Goal: Book appointment/travel/reservation

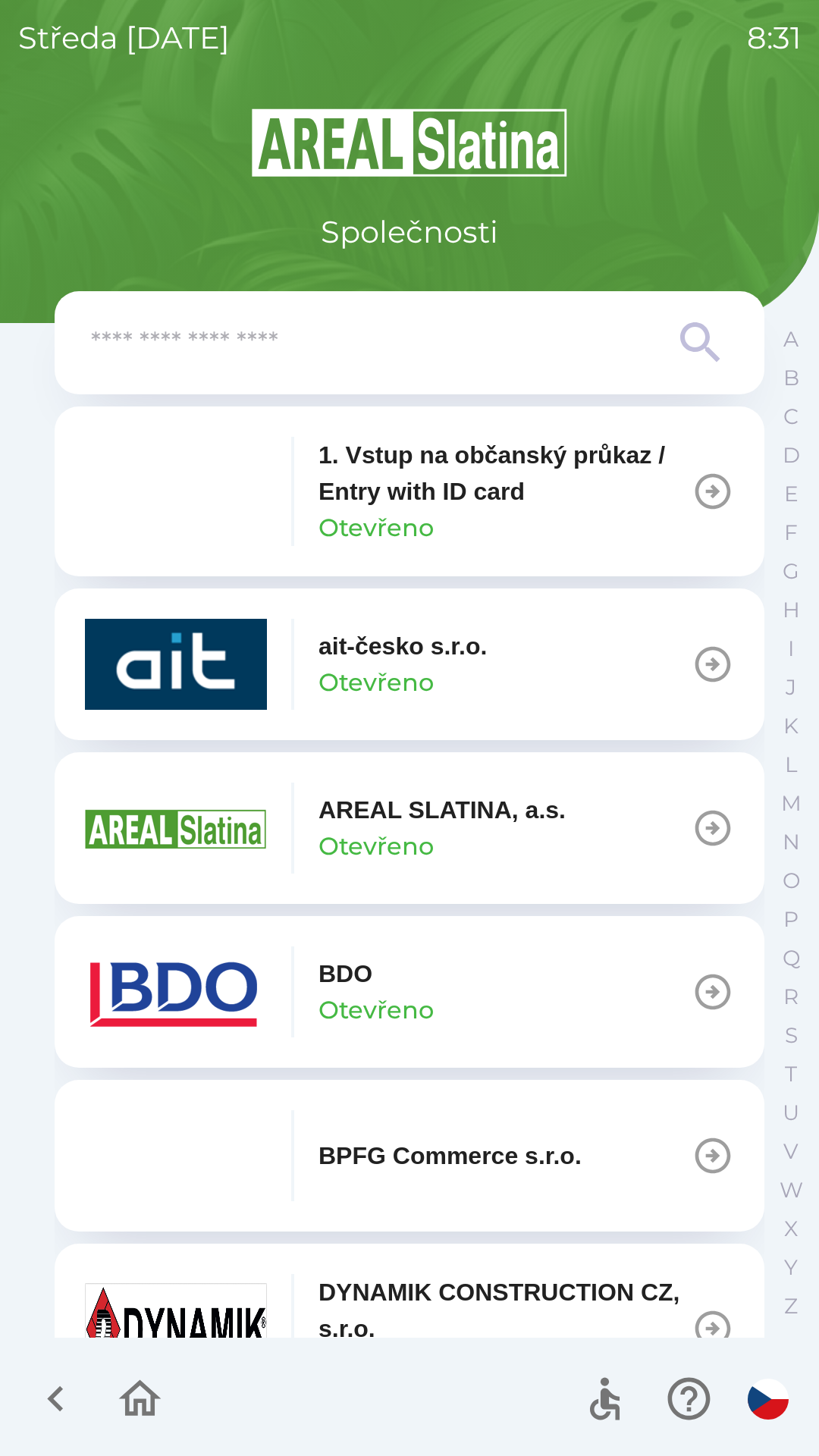
click at [549, 973] on button "BDO Otevřeno" at bounding box center [409, 991] width 709 height 151
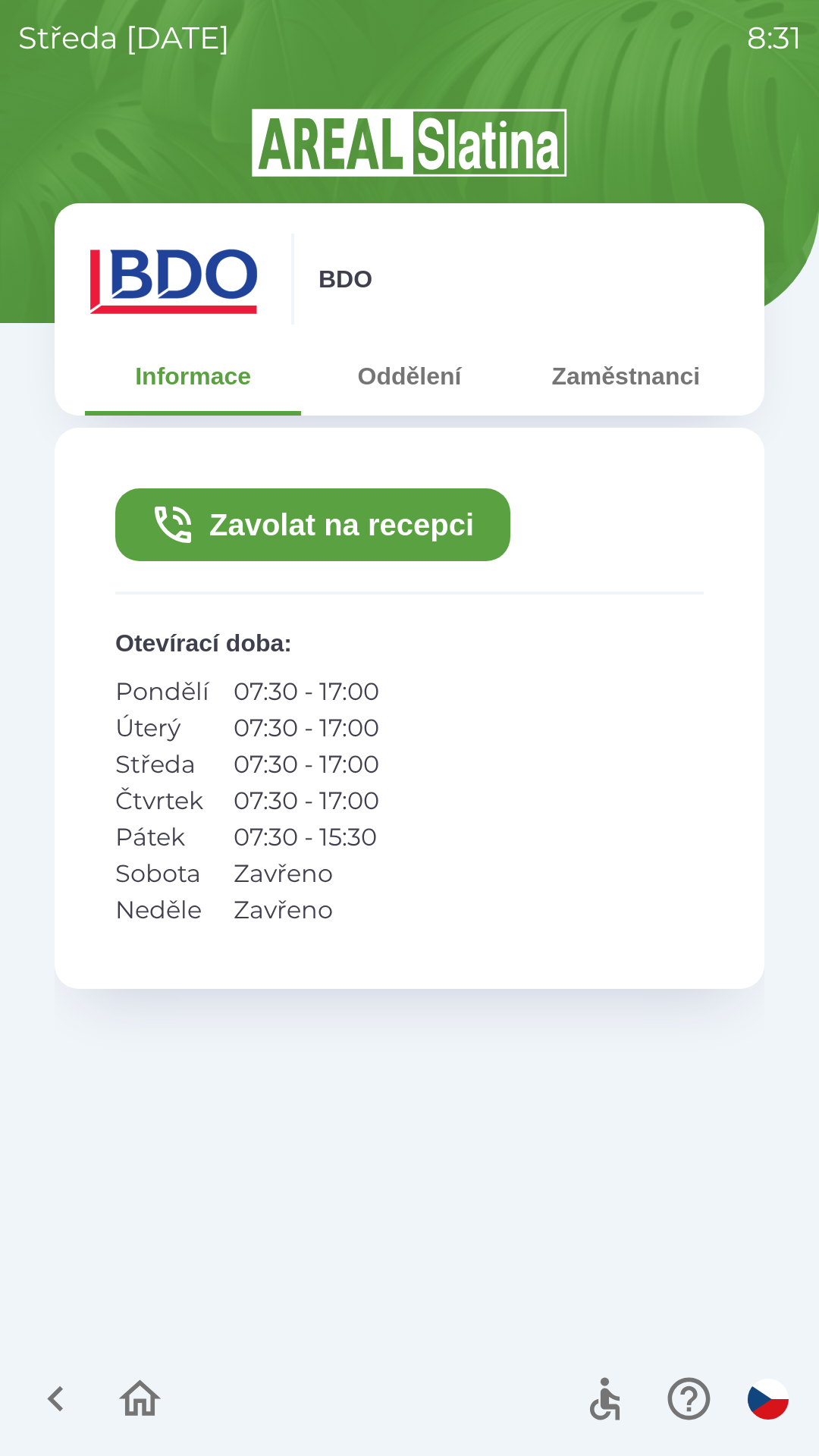
click at [399, 526] on button "Zavolat na recepci" at bounding box center [312, 524] width 395 height 72
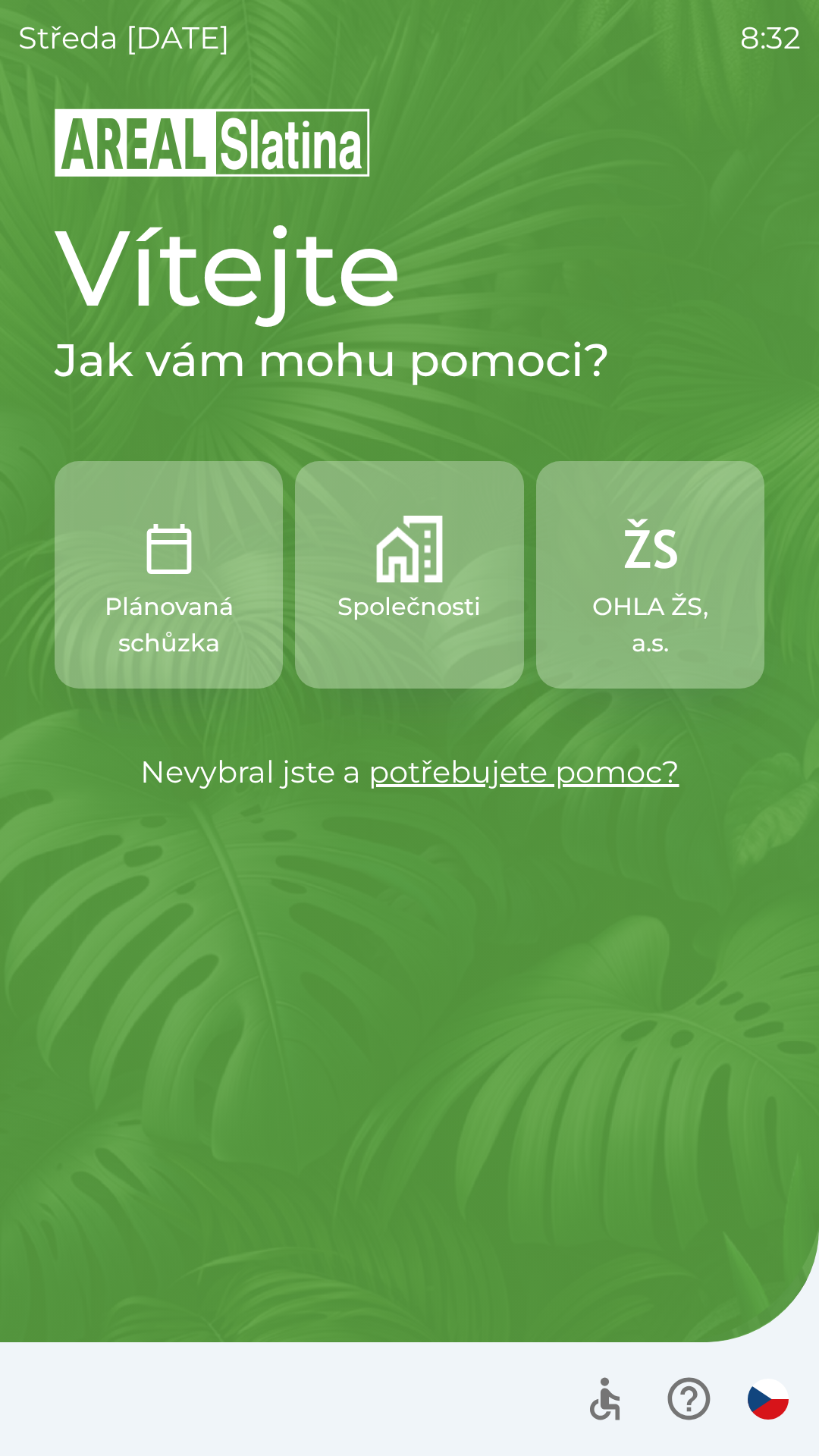
click at [431, 598] on p "Společnosti" at bounding box center [409, 606] width 143 height 36
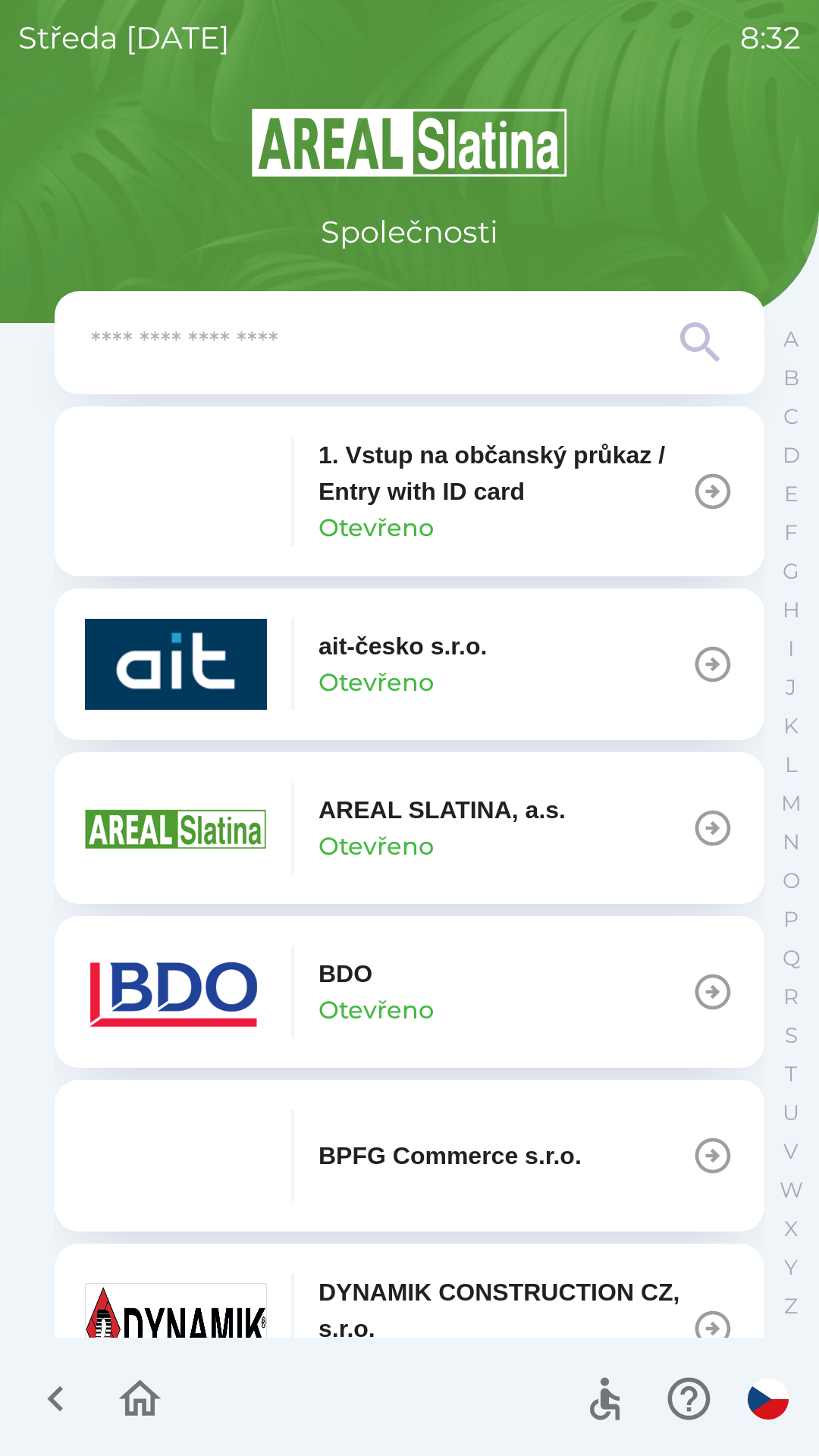
click at [537, 977] on button "BDO Otevřeno" at bounding box center [409, 991] width 709 height 151
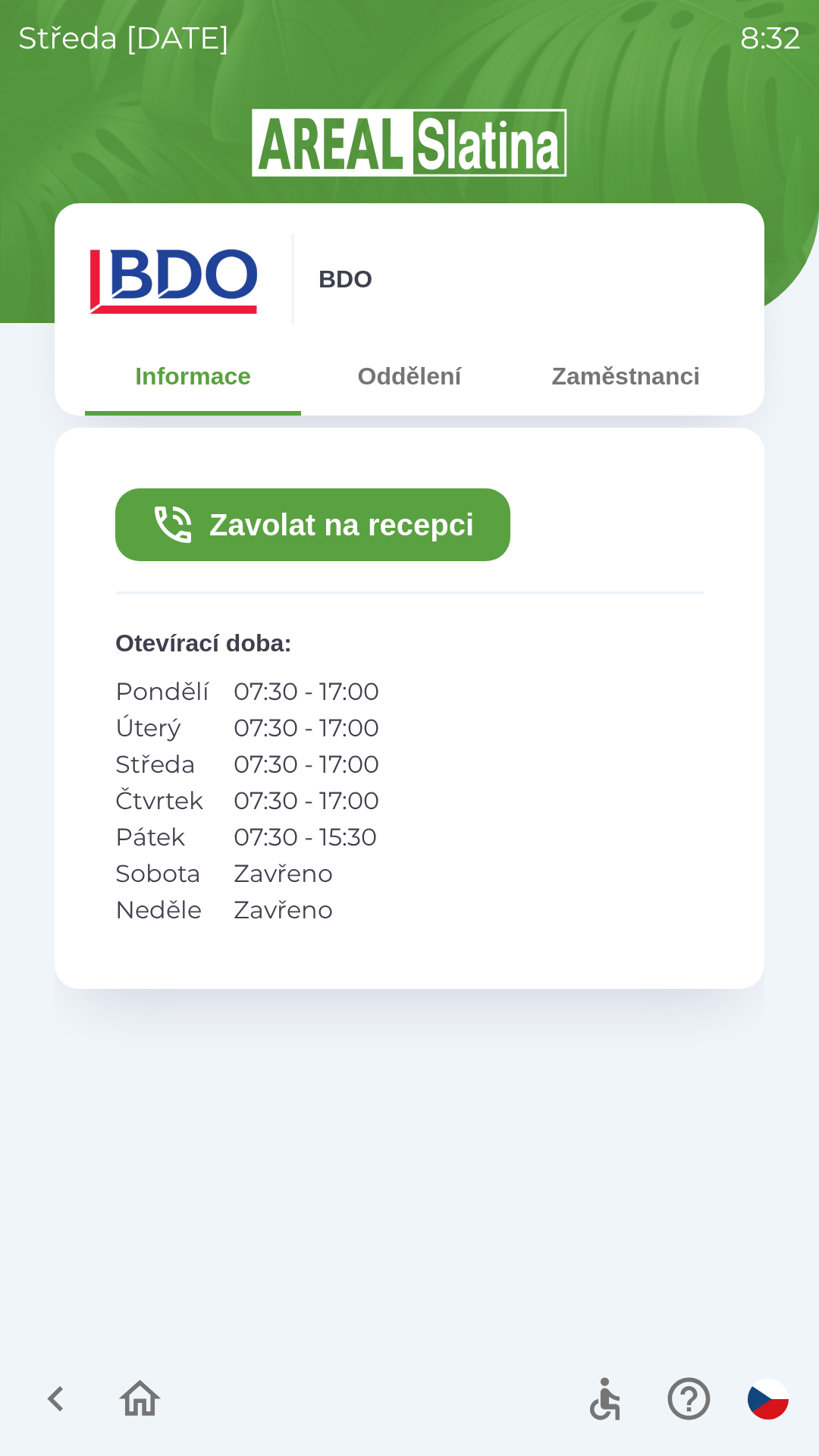
click at [419, 523] on button "Zavolat na recepci" at bounding box center [312, 524] width 395 height 72
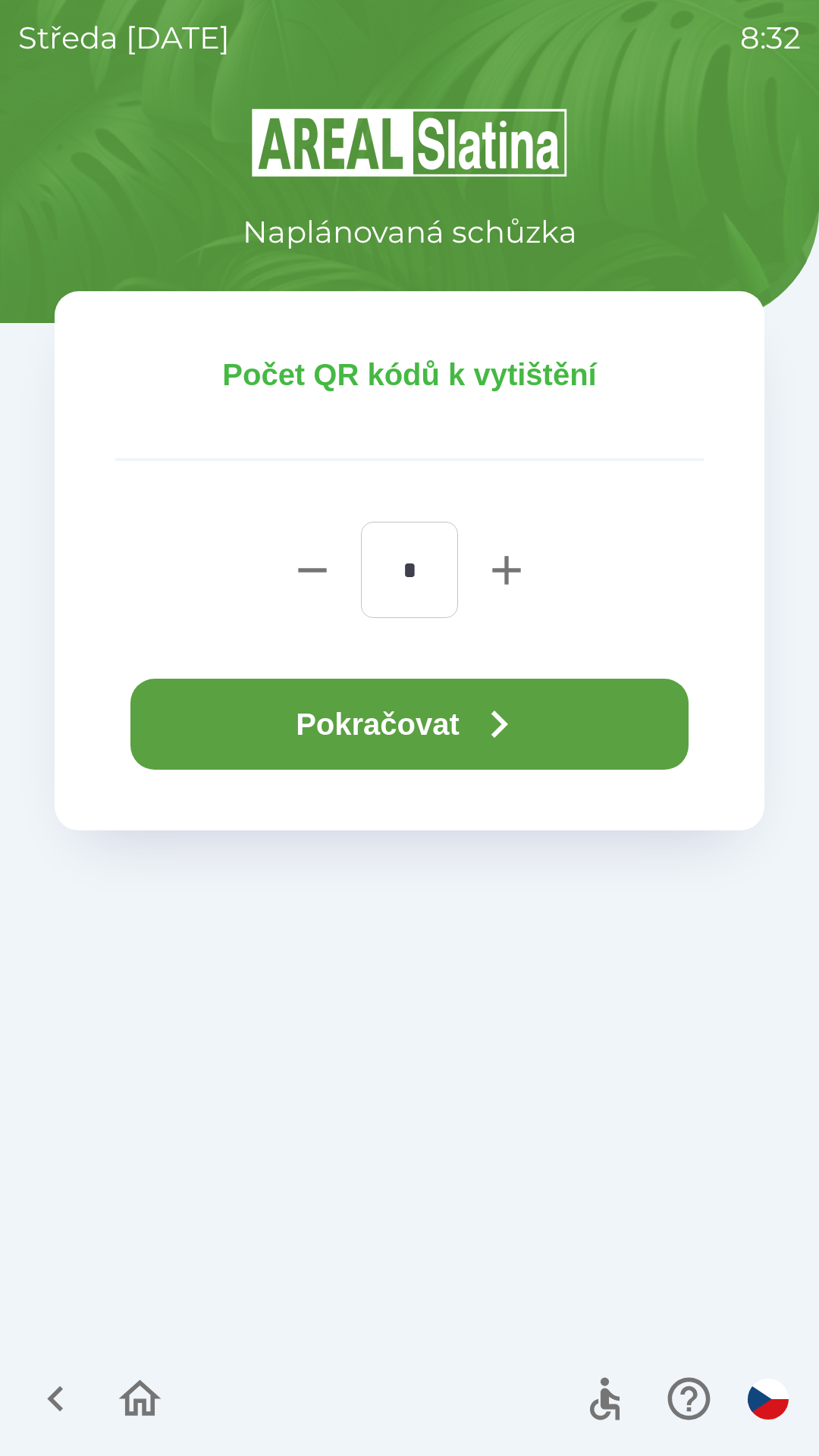
click at [486, 708] on icon "button" at bounding box center [499, 724] width 55 height 55
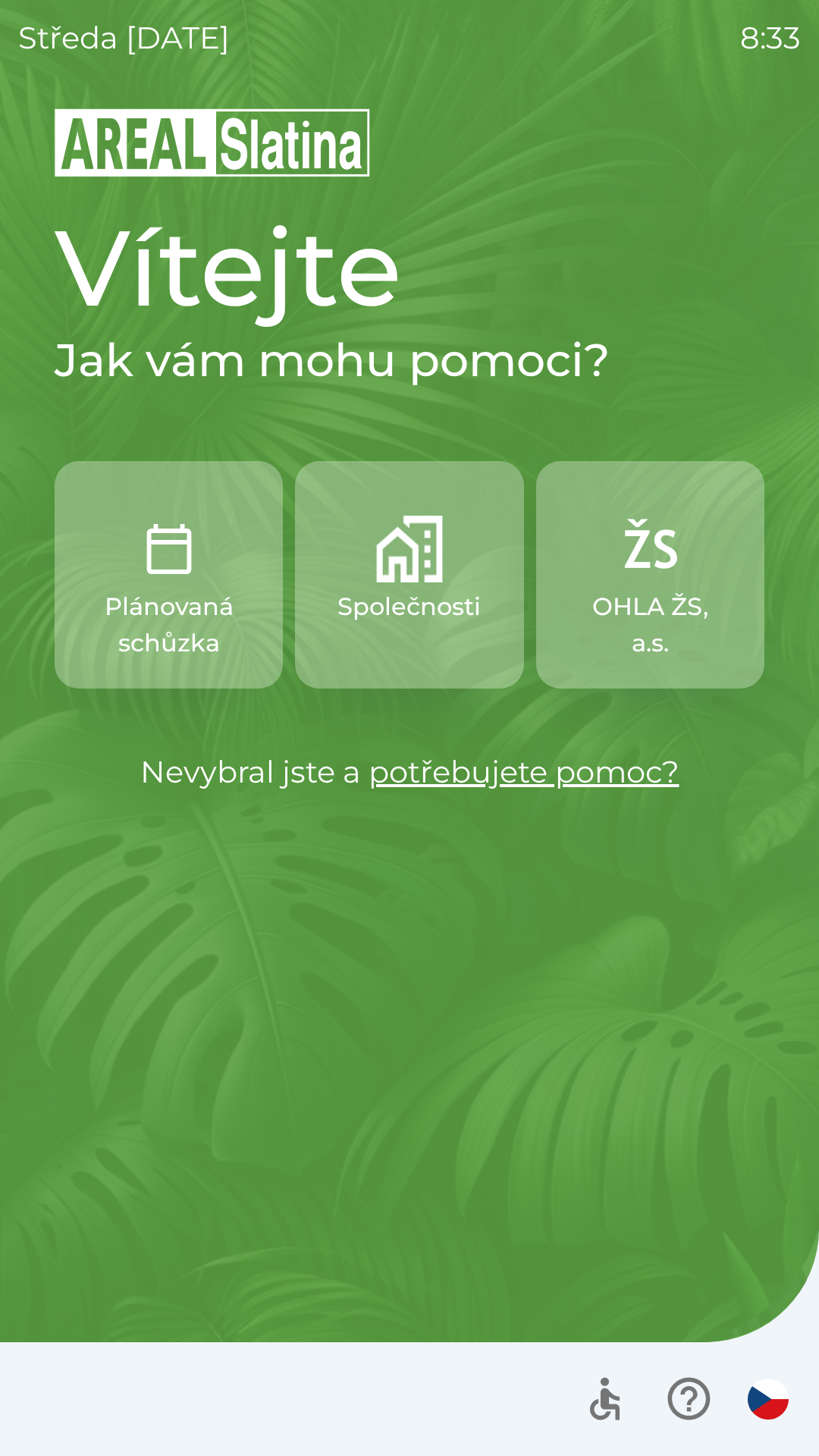
click at [414, 589] on p "Společnosti" at bounding box center [409, 606] width 143 height 36
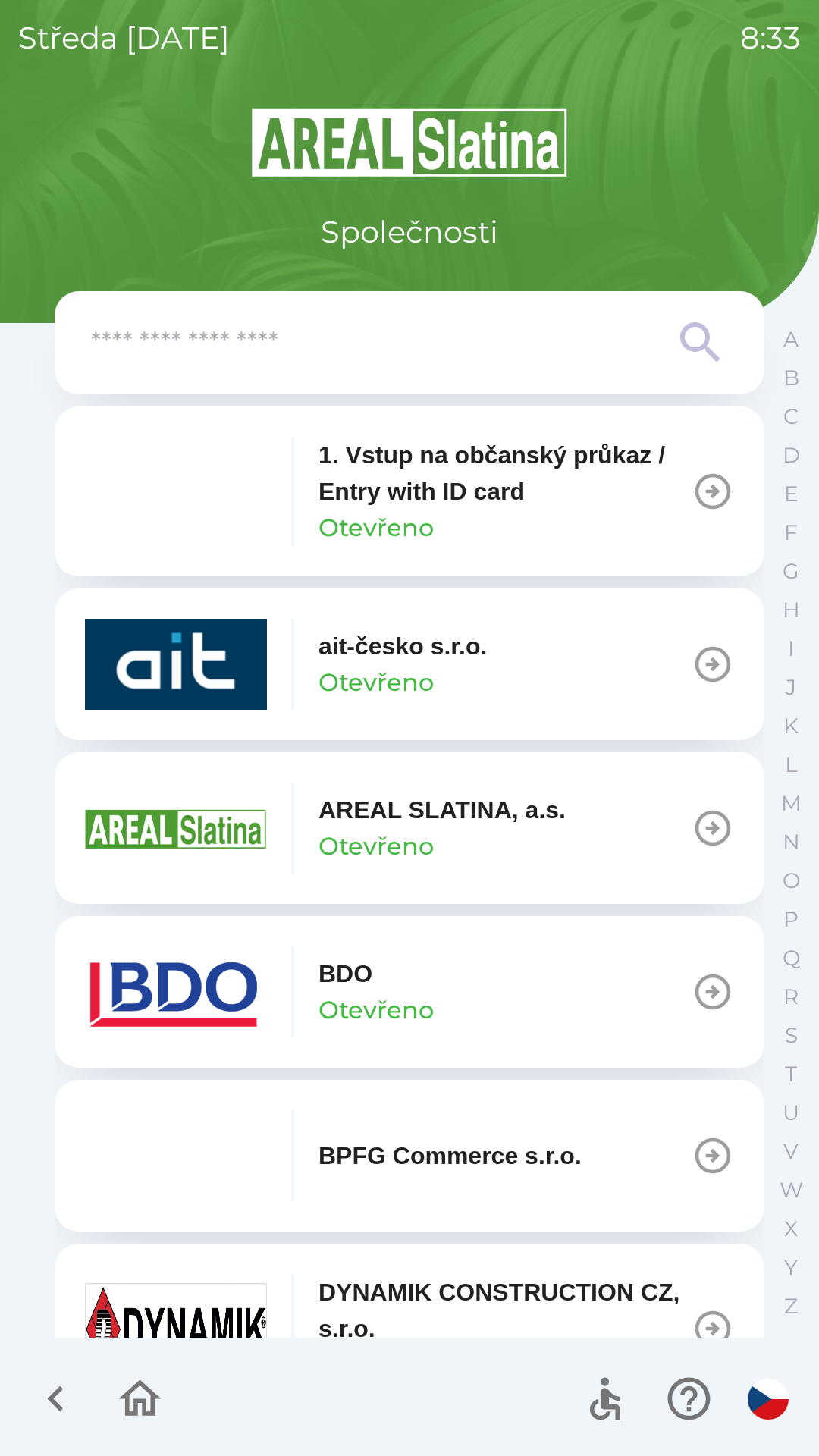
click at [180, 993] on img "button" at bounding box center [176, 991] width 182 height 91
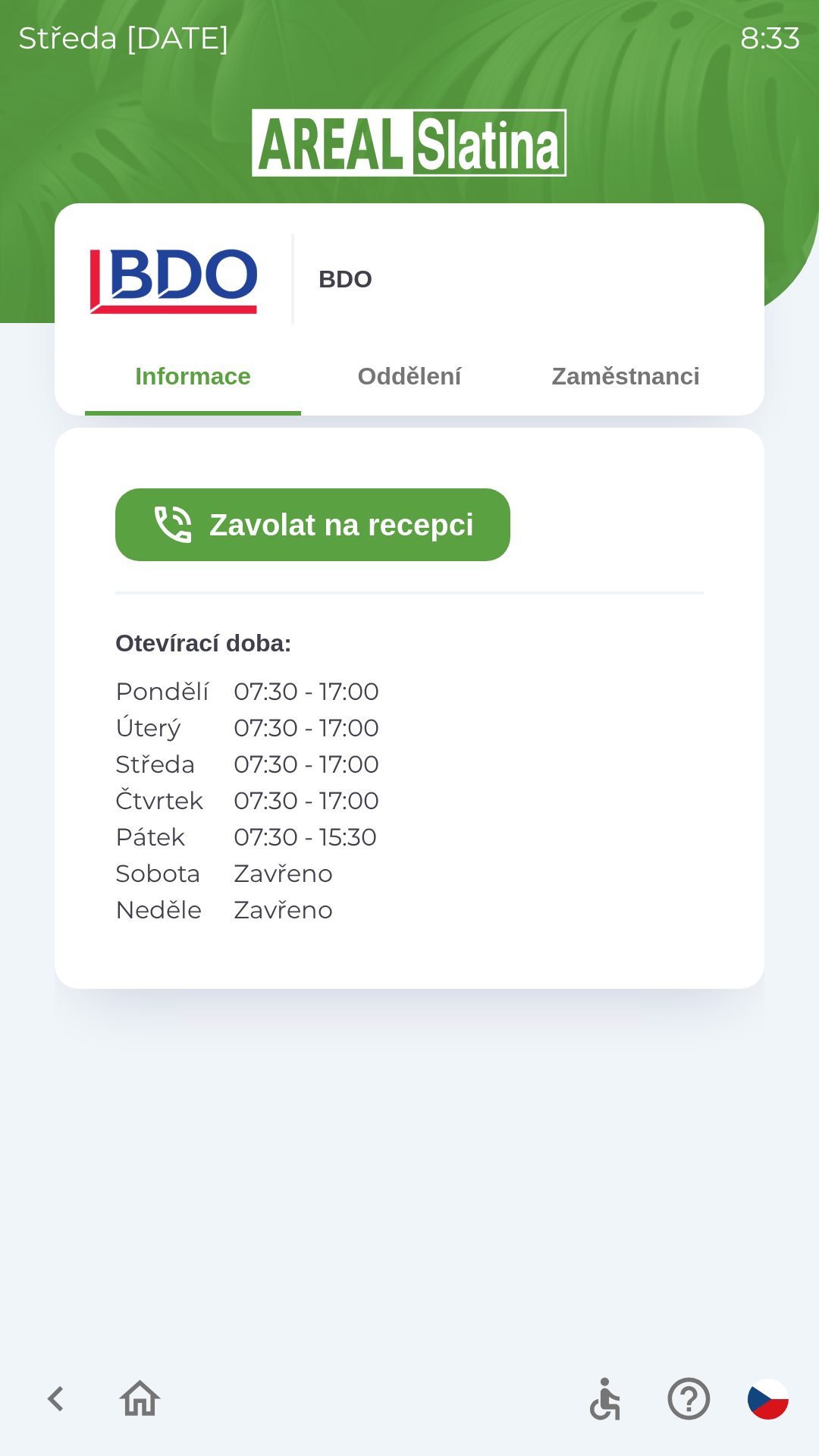
click at [354, 527] on button "Zavolat na recepci" at bounding box center [312, 524] width 395 height 72
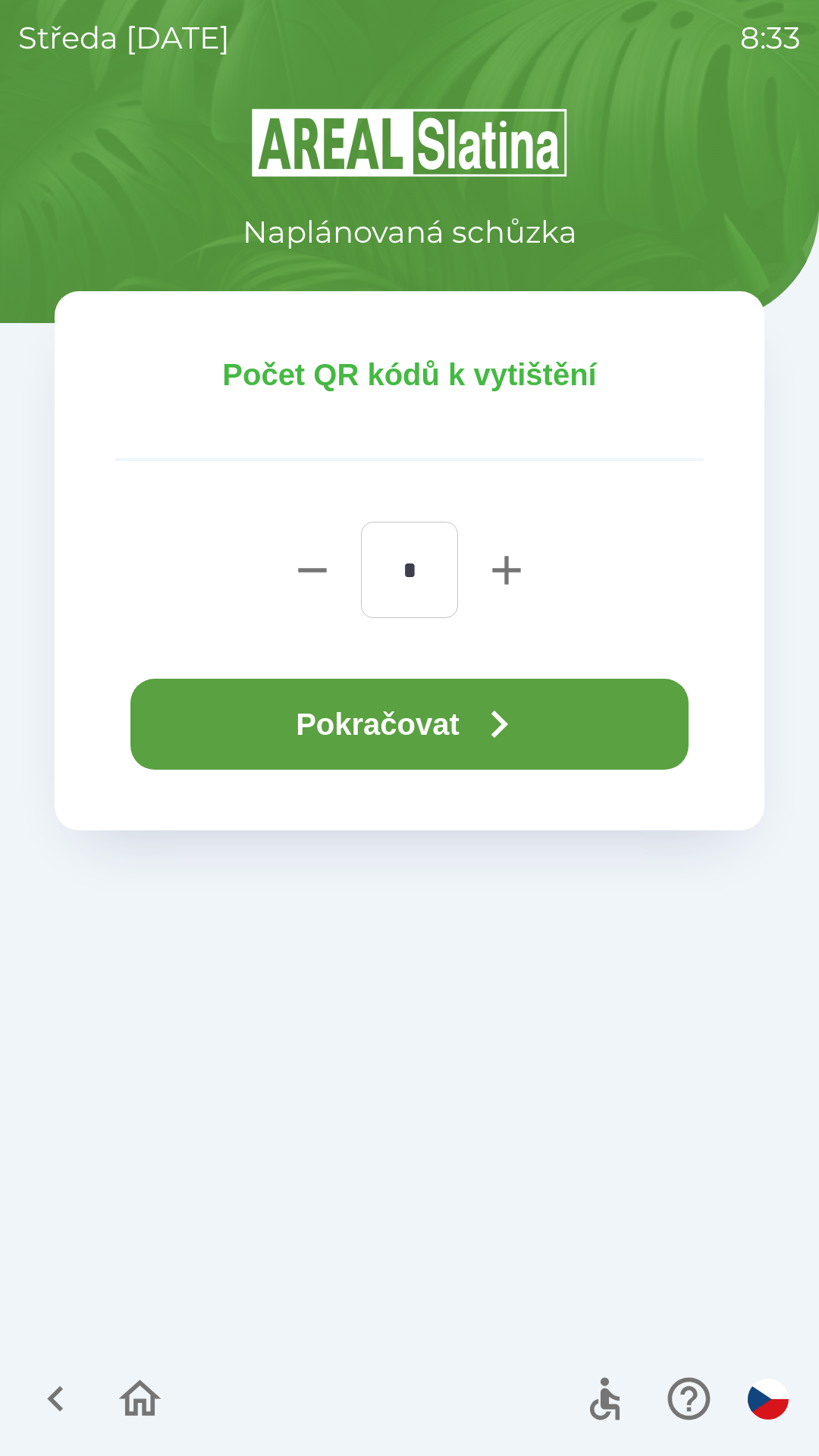
click at [378, 730] on button "Pokračovat" at bounding box center [409, 724] width 558 height 91
